Goal: Task Accomplishment & Management: Manage account settings

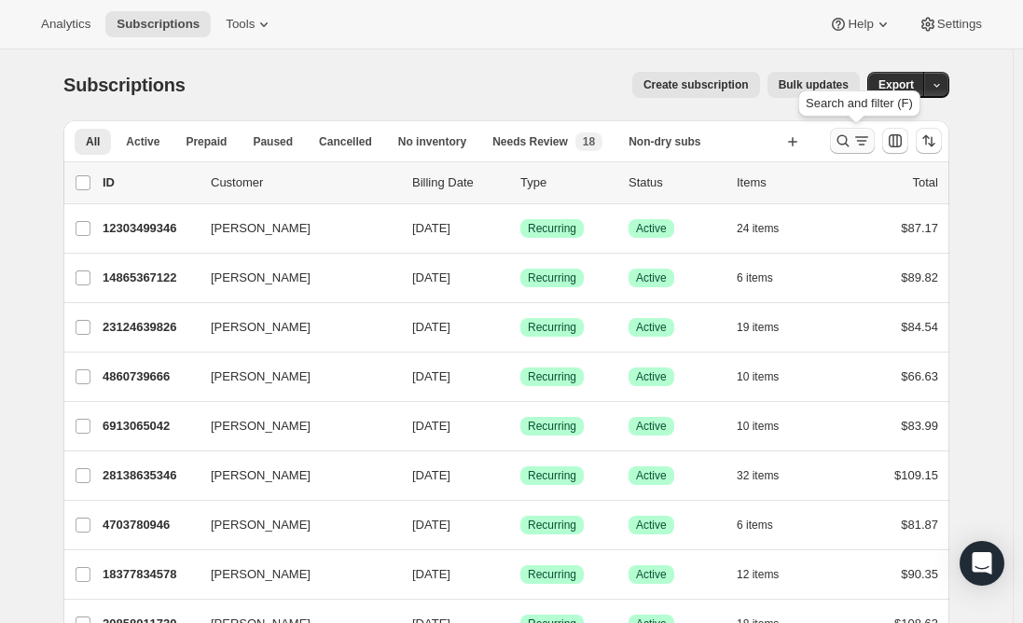
click at [863, 143] on icon "Search and filter results" at bounding box center [862, 141] width 19 height 19
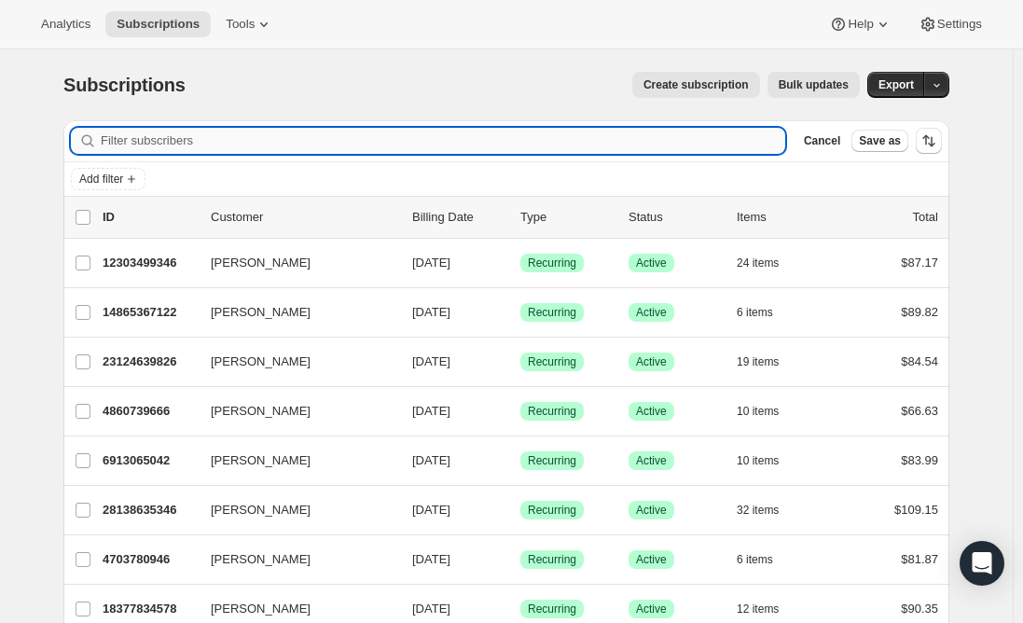
click at [357, 141] on input "Filter subscribers" at bounding box center [443, 141] width 685 height 26
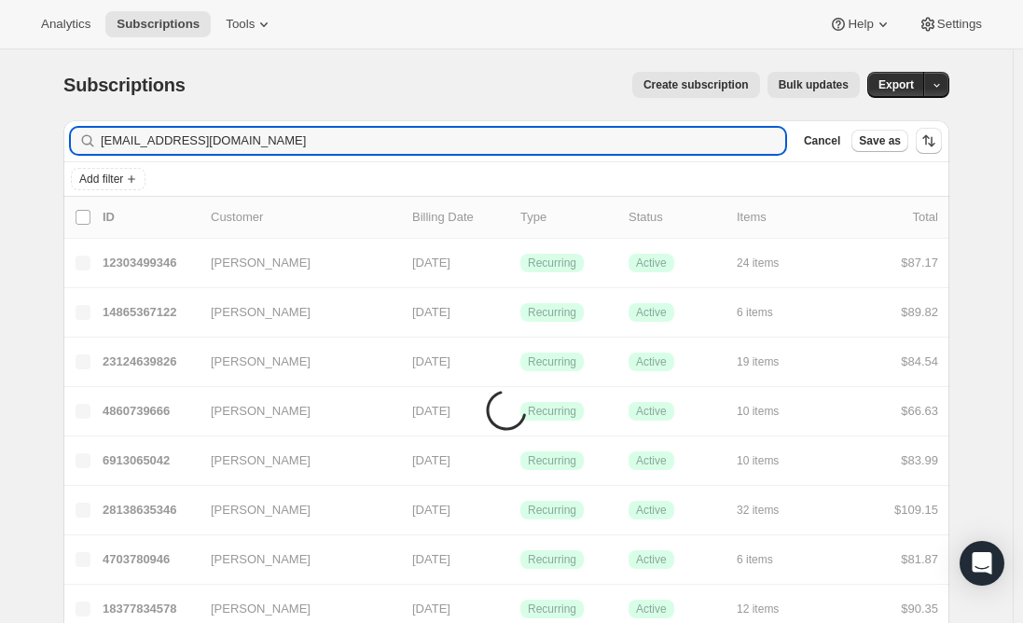
type input "[EMAIL_ADDRESS][DOMAIN_NAME]"
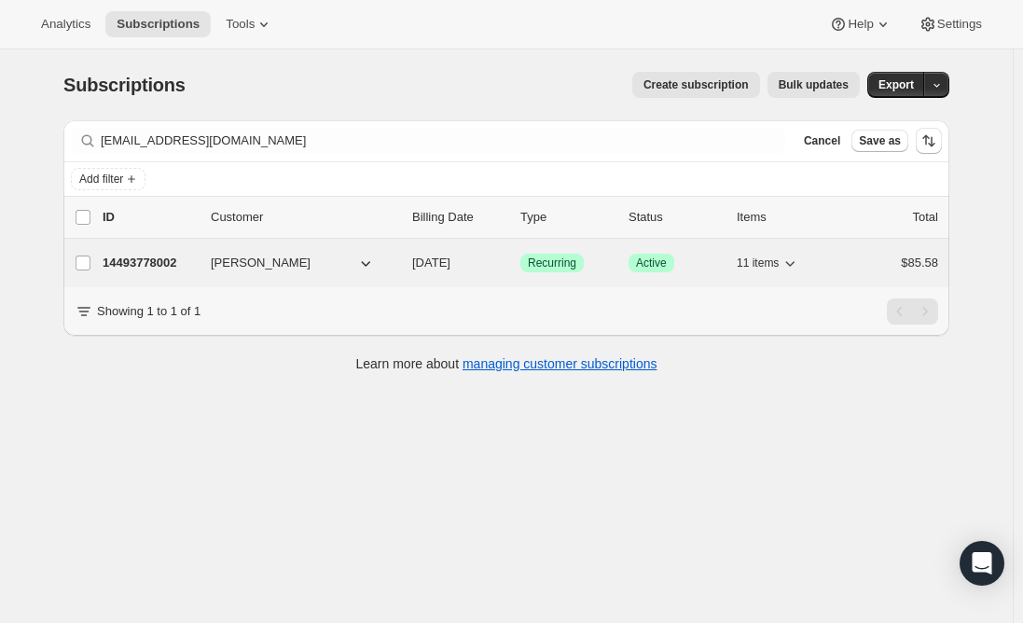
click at [148, 257] on p "14493778002" at bounding box center [149, 263] width 93 height 19
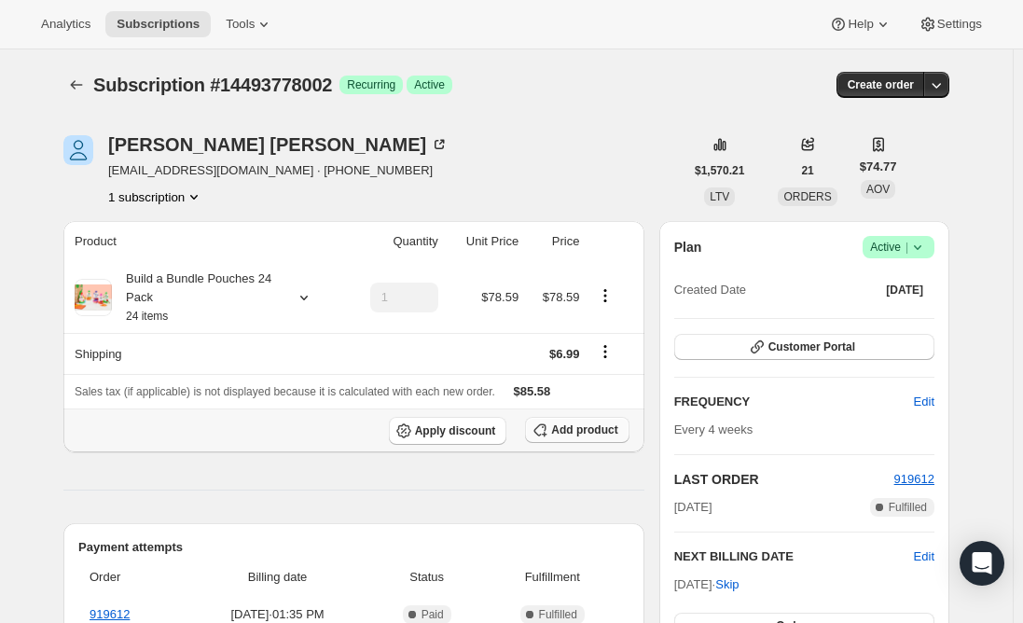
click at [588, 434] on span "Add product" at bounding box center [584, 430] width 66 height 15
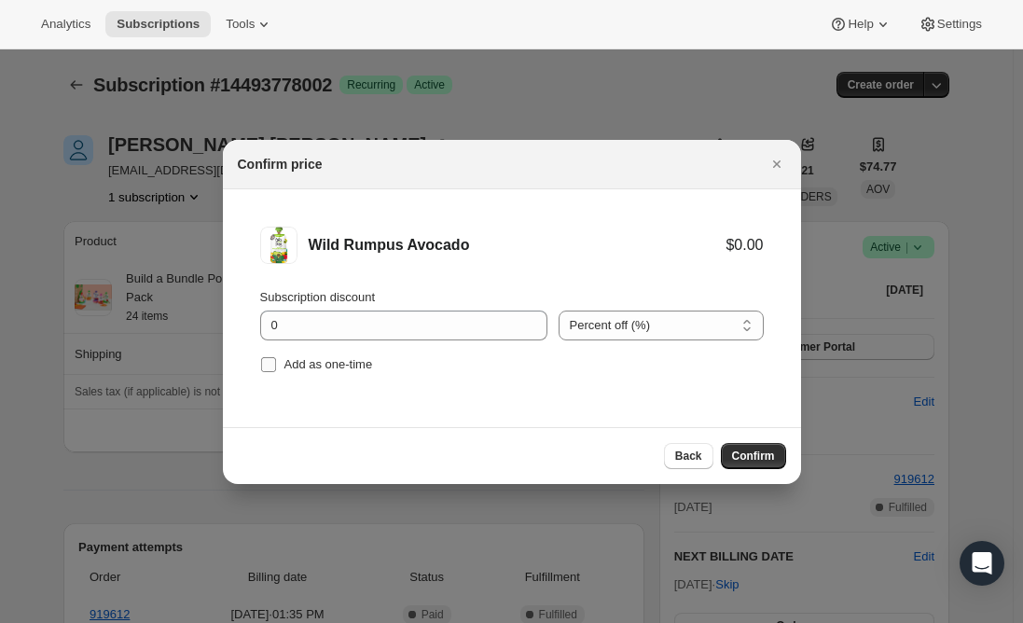
click at [271, 368] on input "Add as one-time" at bounding box center [268, 364] width 15 height 15
checkbox input "true"
click at [751, 453] on span "Confirm" at bounding box center [753, 456] width 43 height 15
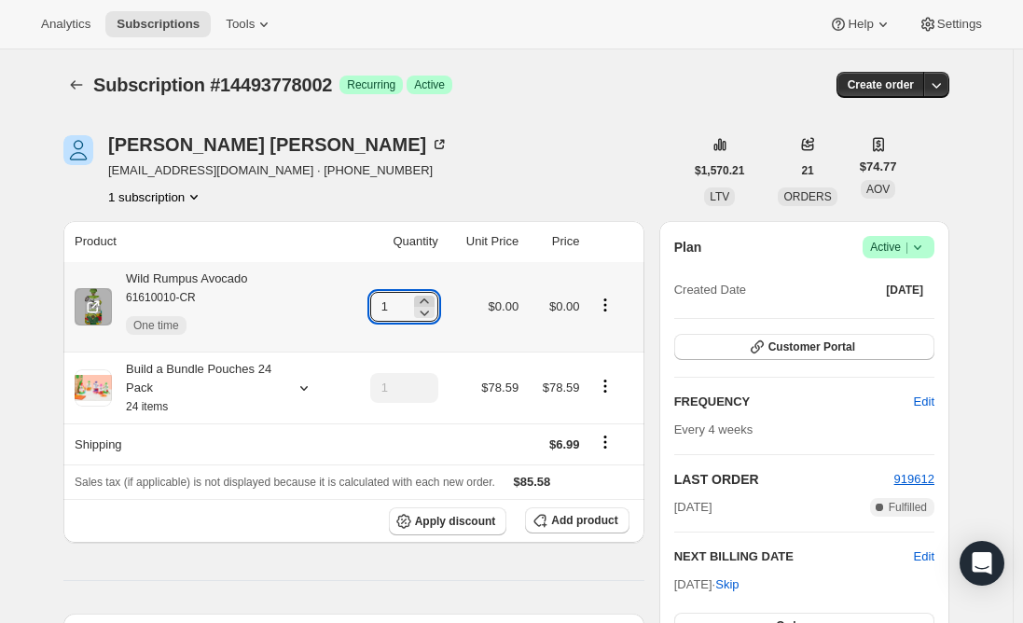
click at [434, 300] on icon at bounding box center [424, 301] width 19 height 19
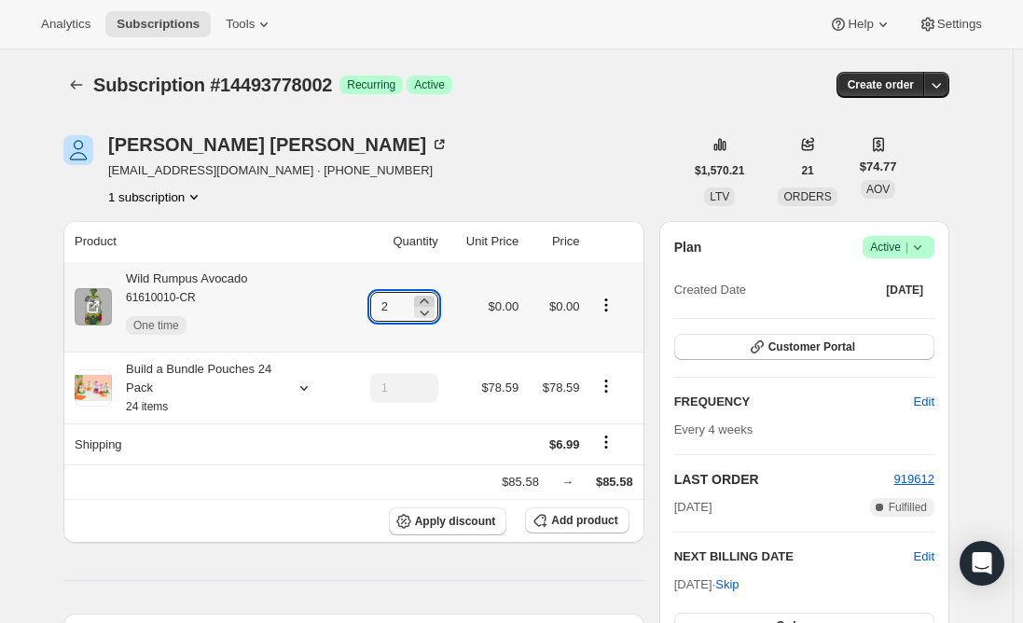
click at [434, 300] on icon at bounding box center [424, 301] width 19 height 19
type input "3"
click at [231, 284] on div "Wild Rumpus Avocado 61610010-CR One time" at bounding box center [180, 307] width 136 height 75
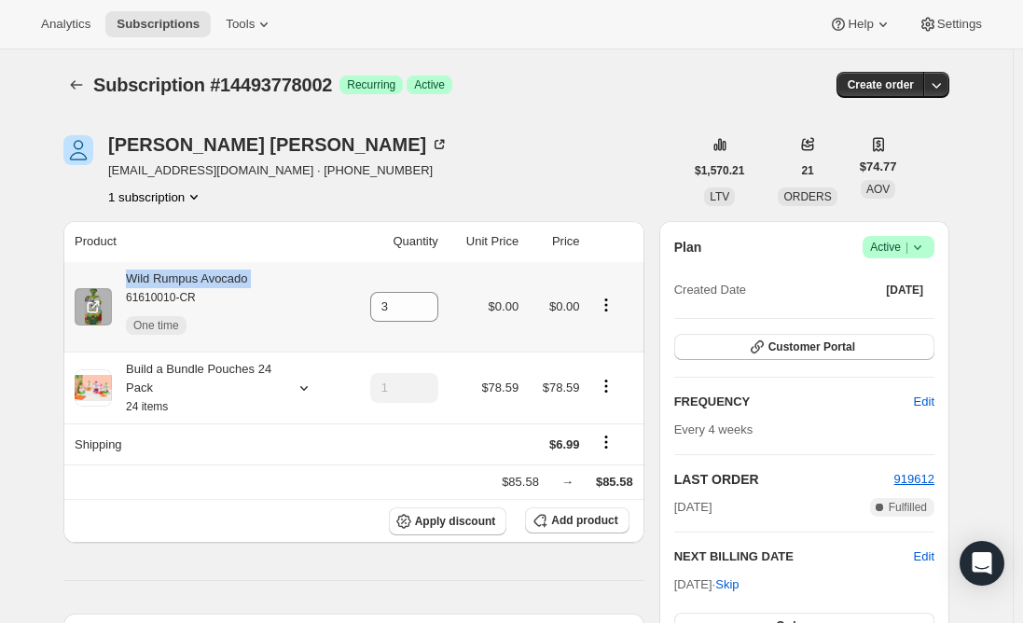
copy div "Wild Rumpus Avocado"
